Goal: Transaction & Acquisition: Subscribe to service/newsletter

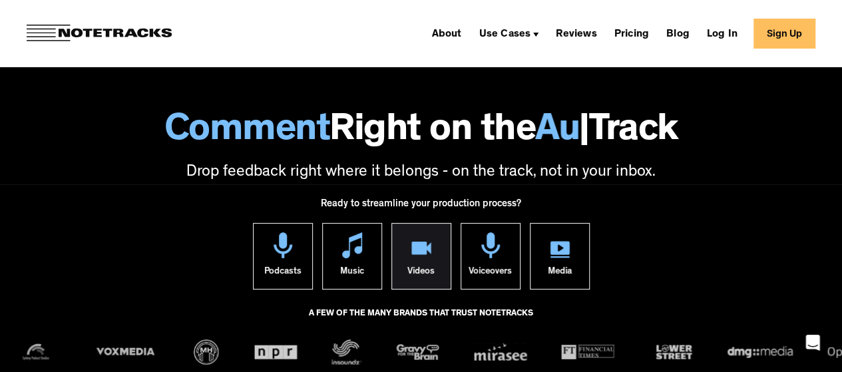
click at [430, 262] on div "Videos" at bounding box center [421, 273] width 27 height 31
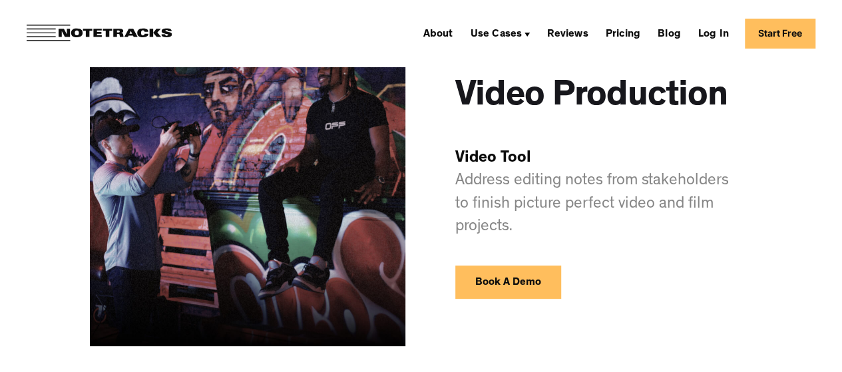
scroll to position [105, 0]
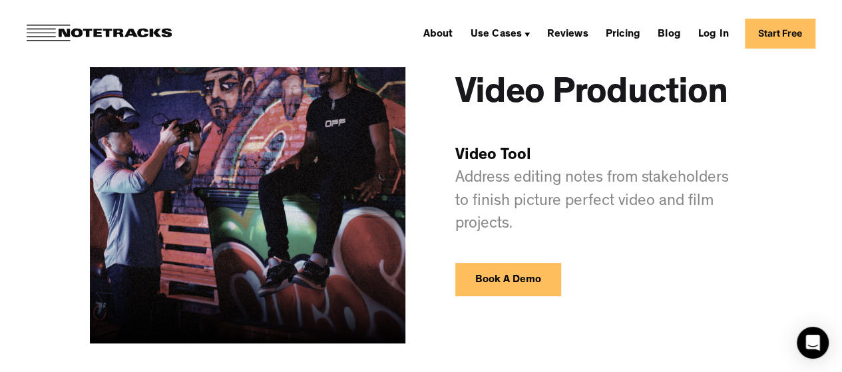
click at [782, 34] on link "Start Free" at bounding box center [780, 34] width 71 height 30
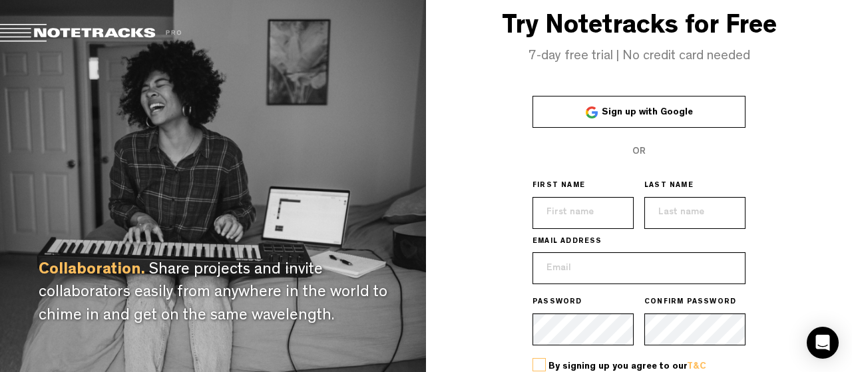
click at [641, 117] on span "Sign up with Google" at bounding box center [647, 112] width 91 height 9
